Goal: Task Accomplishment & Management: Manage account settings

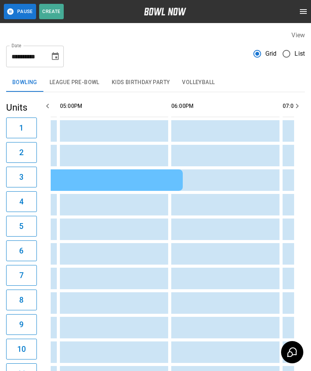
scroll to position [0, 795]
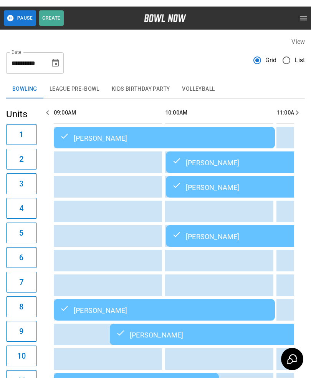
scroll to position [0, 669]
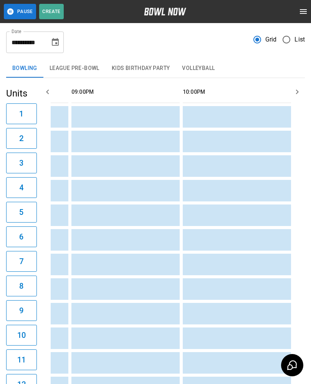
scroll to position [0, 1218]
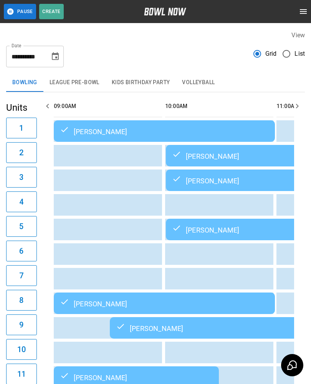
scroll to position [0, 669]
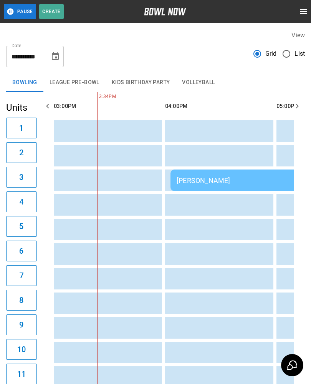
click at [194, 179] on div "[PERSON_NAME]" at bounding box center [281, 180] width 209 height 8
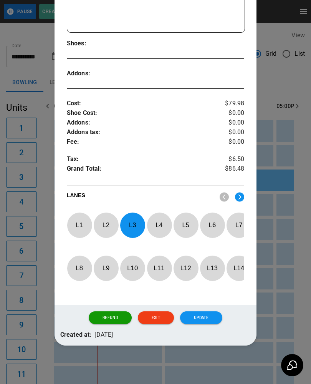
scroll to position [204, 0]
click at [134, 216] on p "L 3" at bounding box center [132, 225] width 25 height 18
click at [235, 221] on p "L 7" at bounding box center [238, 225] width 25 height 18
click at [200, 313] on button "Update" at bounding box center [201, 317] width 42 height 13
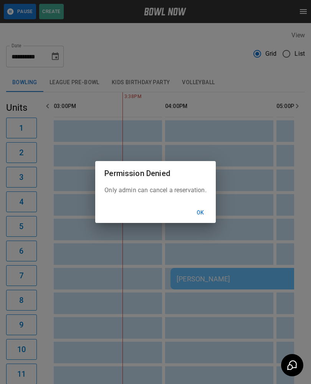
click at [194, 211] on button "Ok" at bounding box center [200, 213] width 25 height 14
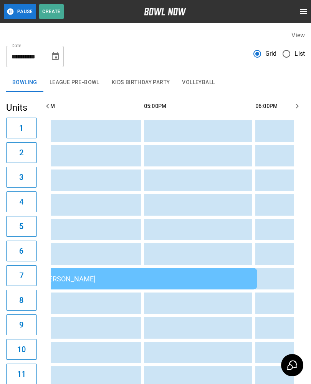
scroll to position [0, 821]
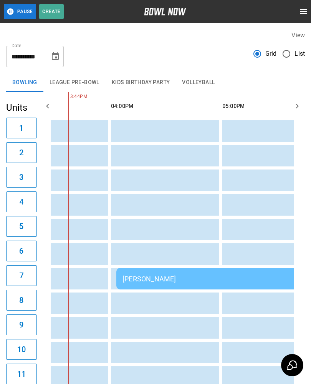
click at [173, 278] on div "[PERSON_NAME]" at bounding box center [227, 279] width 209 height 8
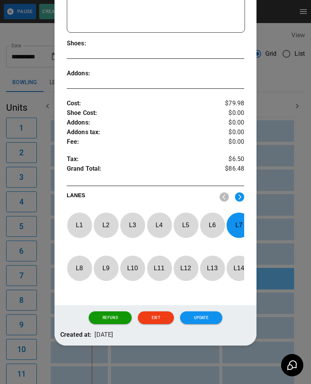
scroll to position [204, 0]
click at [212, 309] on div "Refund Exit Update" at bounding box center [156, 317] width 203 height 25
click at [206, 312] on button "Update" at bounding box center [201, 317] width 42 height 13
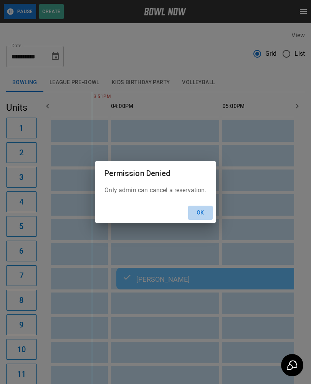
click at [200, 209] on button "Ok" at bounding box center [200, 213] width 25 height 14
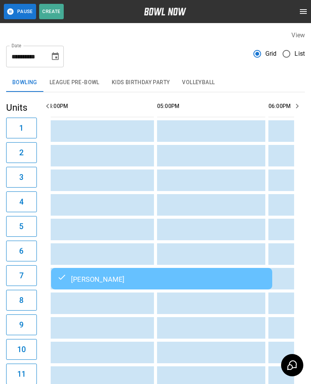
scroll to position [0, 817]
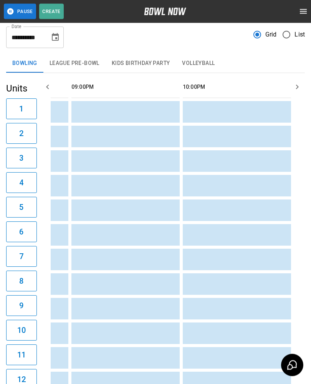
click at [247, 280] on td "sticky table" at bounding box center [250, 285] width 25 height 22
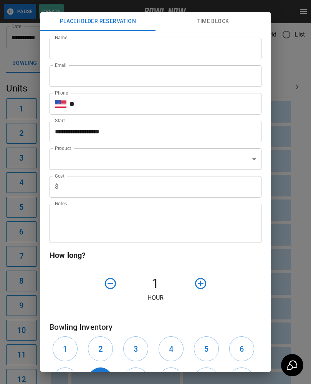
click at [297, 254] on div "**********" at bounding box center [155, 192] width 311 height 384
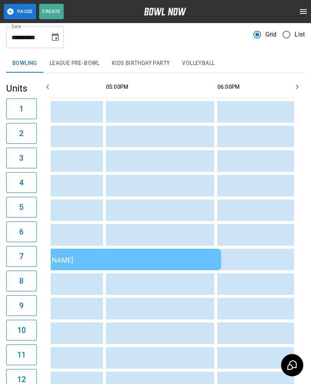
scroll to position [0, 868]
